Goal: Information Seeking & Learning: Learn about a topic

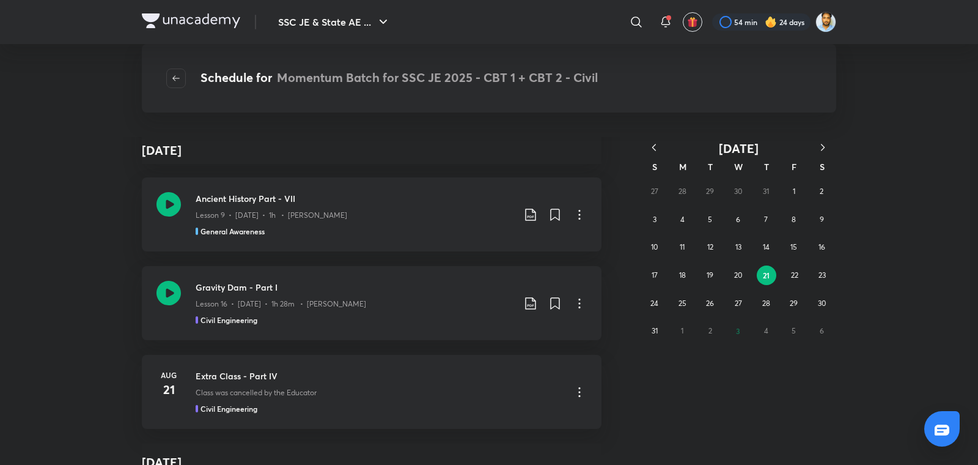
scroll to position [51488, 0]
click at [350, 216] on div "Ancient History Part - VII Lesson 9 • [DATE] • 1h • Amit Vijay General Awareness" at bounding box center [355, 216] width 318 height 45
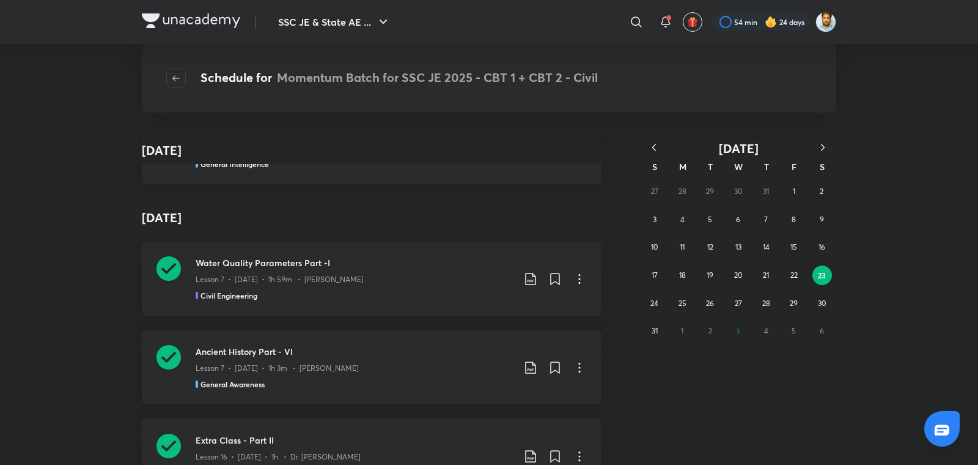
scroll to position [64090, 0]
